Goal: Check status: Check status

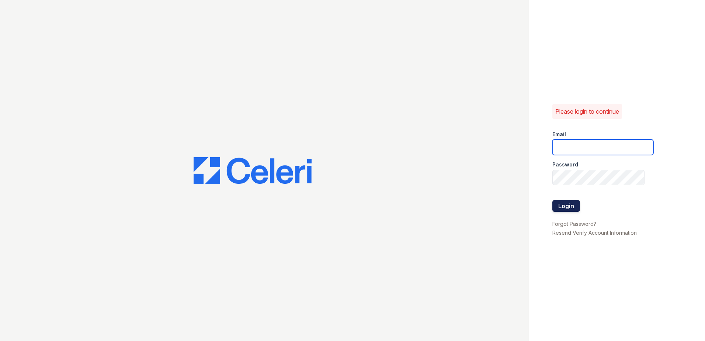
type input "[EMAIL_ADDRESS][DOMAIN_NAME]"
click at [562, 201] on button "Login" at bounding box center [566, 206] width 28 height 12
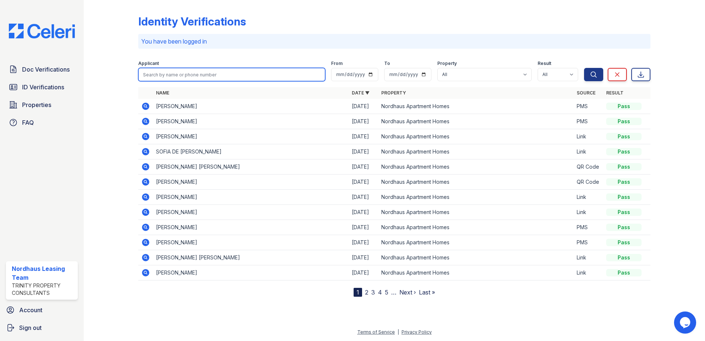
click at [172, 73] on input "search" at bounding box center [231, 74] width 187 height 13
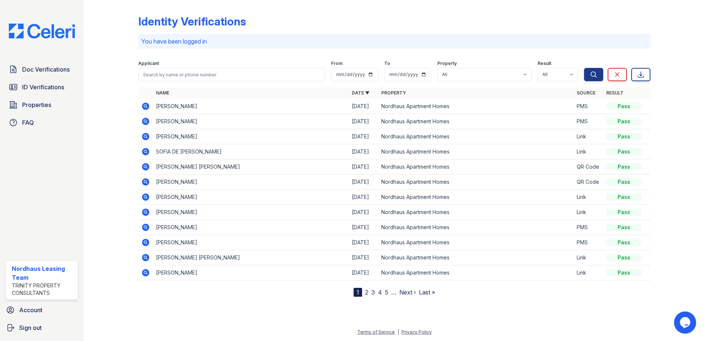
click at [126, 102] on div at bounding box center [116, 149] width 43 height 293
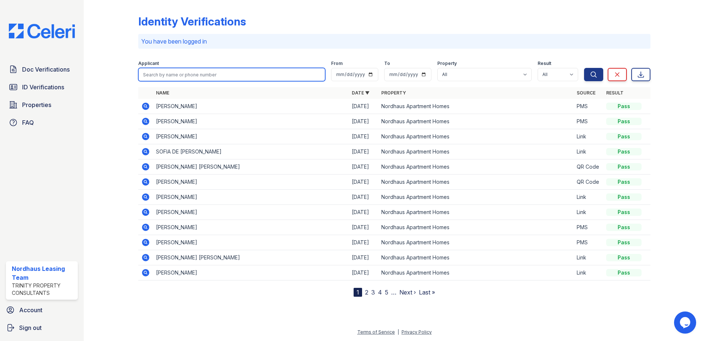
click at [176, 77] on input "search" at bounding box center [231, 74] width 187 height 13
type input "darren"
click at [584, 68] on button "Search" at bounding box center [593, 74] width 19 height 13
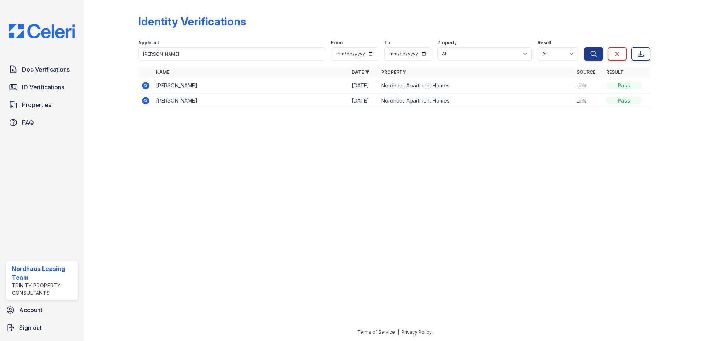
click at [146, 87] on icon at bounding box center [145, 85] width 7 height 7
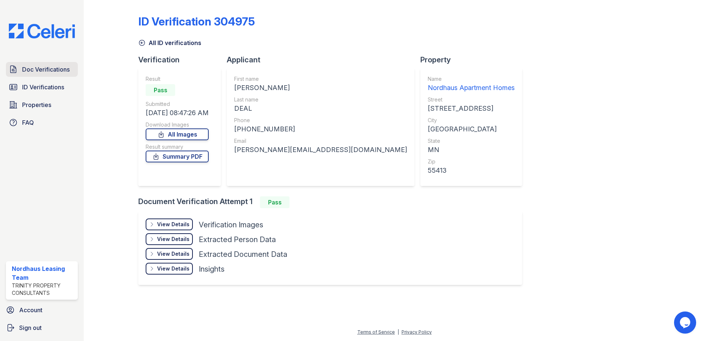
click at [40, 70] on span "Doc Verifications" at bounding box center [46, 69] width 48 height 9
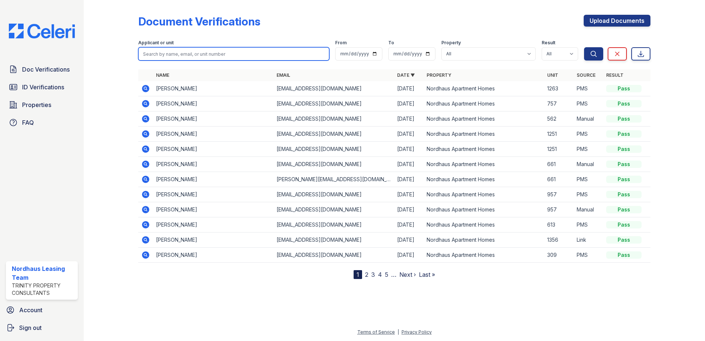
click at [196, 58] on input "search" at bounding box center [233, 53] width 191 height 13
type input "darren"
click at [584, 47] on button "Search" at bounding box center [593, 53] width 19 height 13
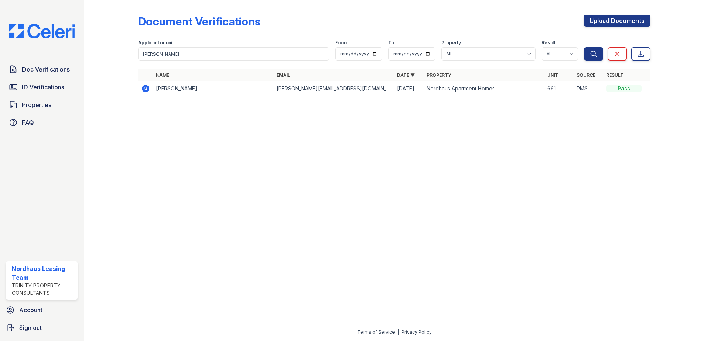
click at [145, 88] on icon at bounding box center [145, 88] width 2 height 2
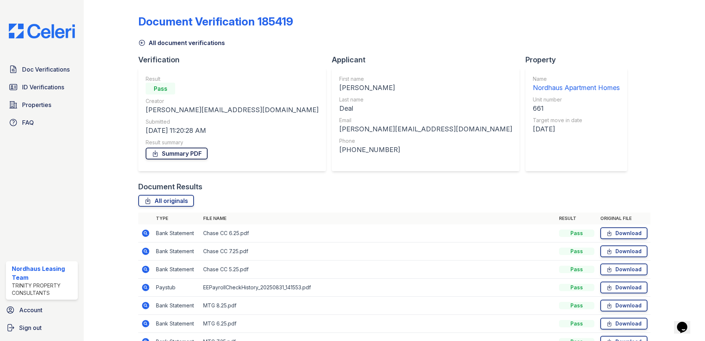
click at [176, 157] on link "Summary PDF" at bounding box center [177, 153] width 62 height 12
click at [37, 74] on span "Doc Verifications" at bounding box center [46, 69] width 48 height 9
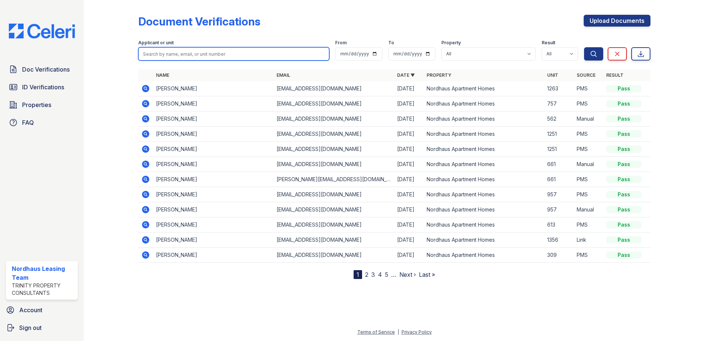
click at [270, 49] on input "search" at bounding box center [233, 53] width 191 height 13
type input "el"
click at [584, 47] on button "Search" at bounding box center [593, 53] width 19 height 13
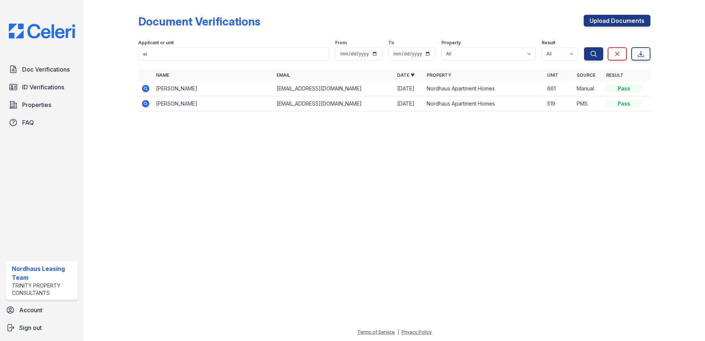
click at [146, 88] on icon at bounding box center [145, 88] width 2 height 2
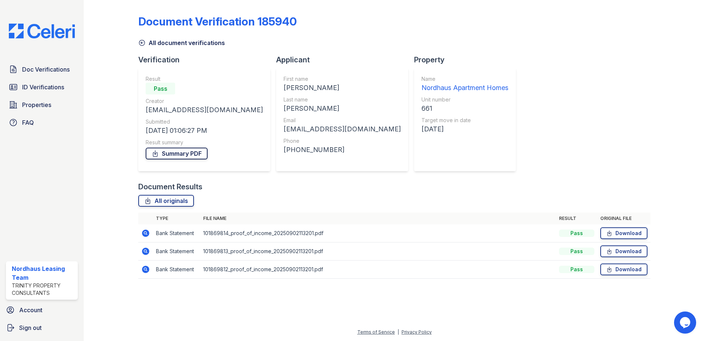
click at [184, 153] on link "Summary PDF" at bounding box center [177, 153] width 62 height 12
click at [46, 73] on span "Doc Verifications" at bounding box center [46, 69] width 48 height 9
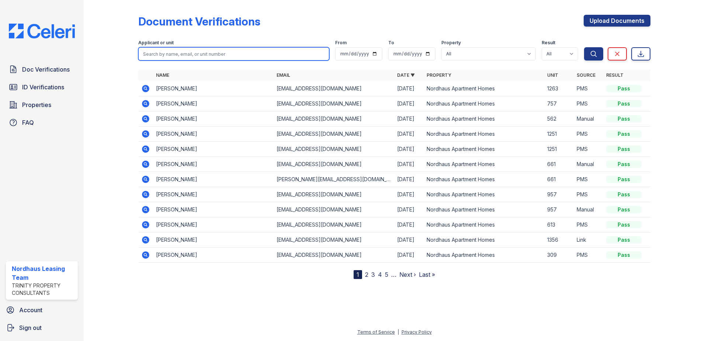
click at [211, 51] on input "search" at bounding box center [233, 53] width 191 height 13
type input "olivia"
click at [584, 47] on button "Search" at bounding box center [593, 53] width 19 height 13
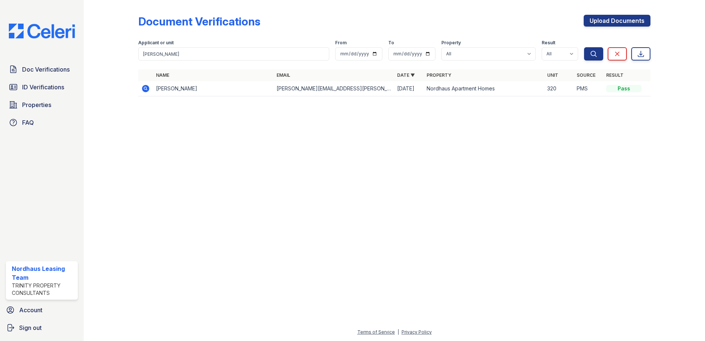
click at [144, 87] on icon at bounding box center [145, 88] width 7 height 7
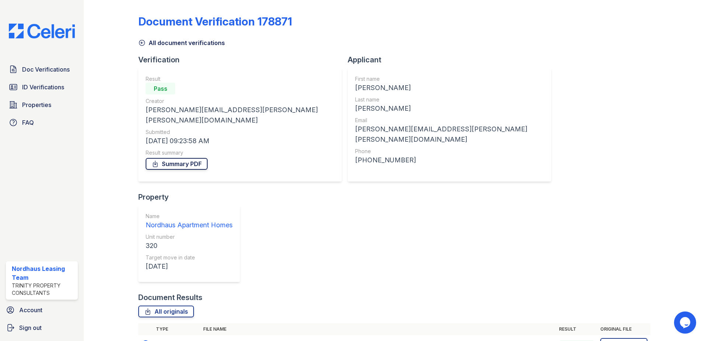
click at [171, 158] on link "Summary PDF" at bounding box center [177, 164] width 62 height 12
